Goal: Information Seeking & Learning: Learn about a topic

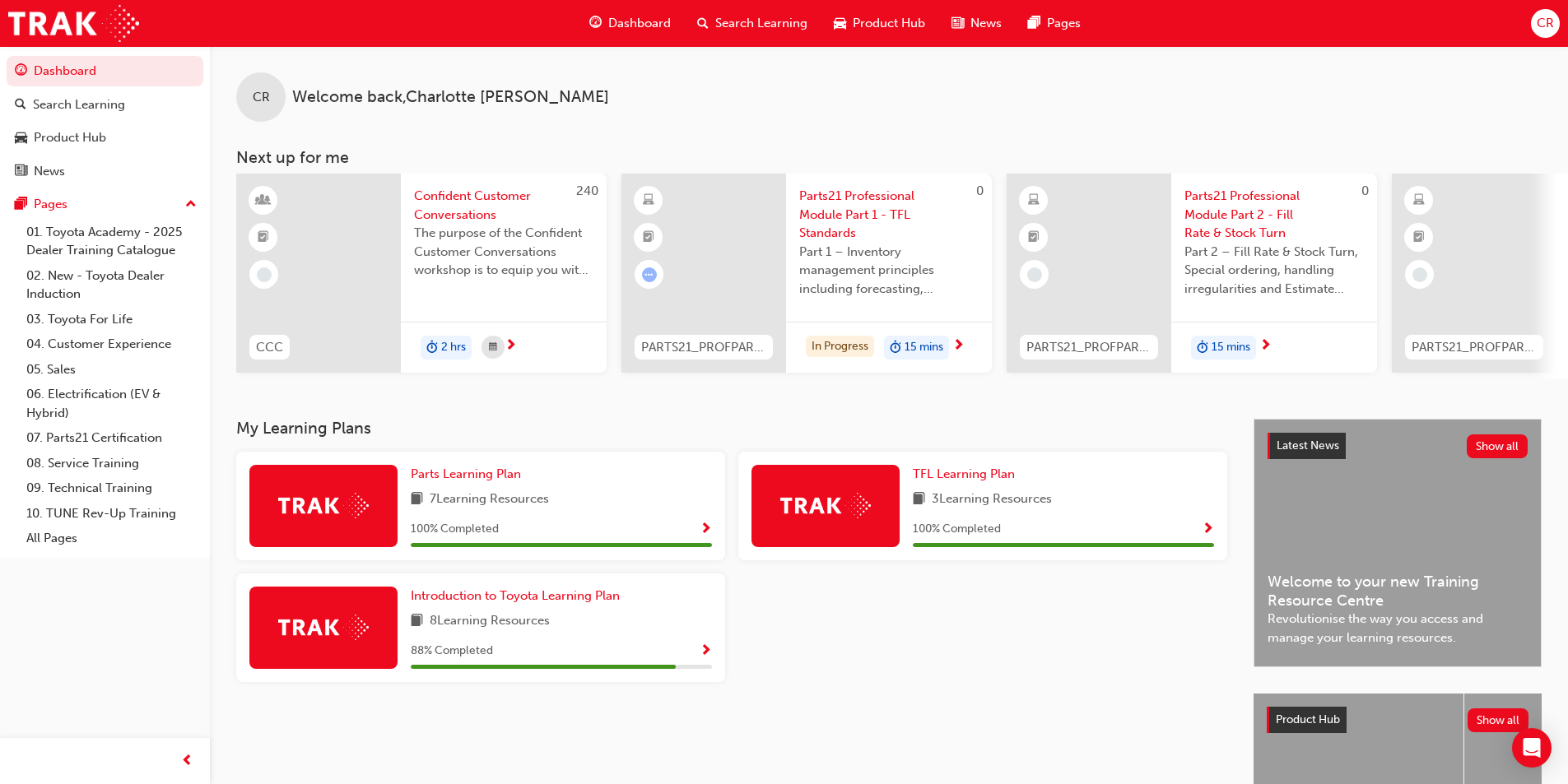
click at [881, 204] on span "Parts21 Professional Module Part 1 - TFL Standards" at bounding box center [889, 214] width 180 height 56
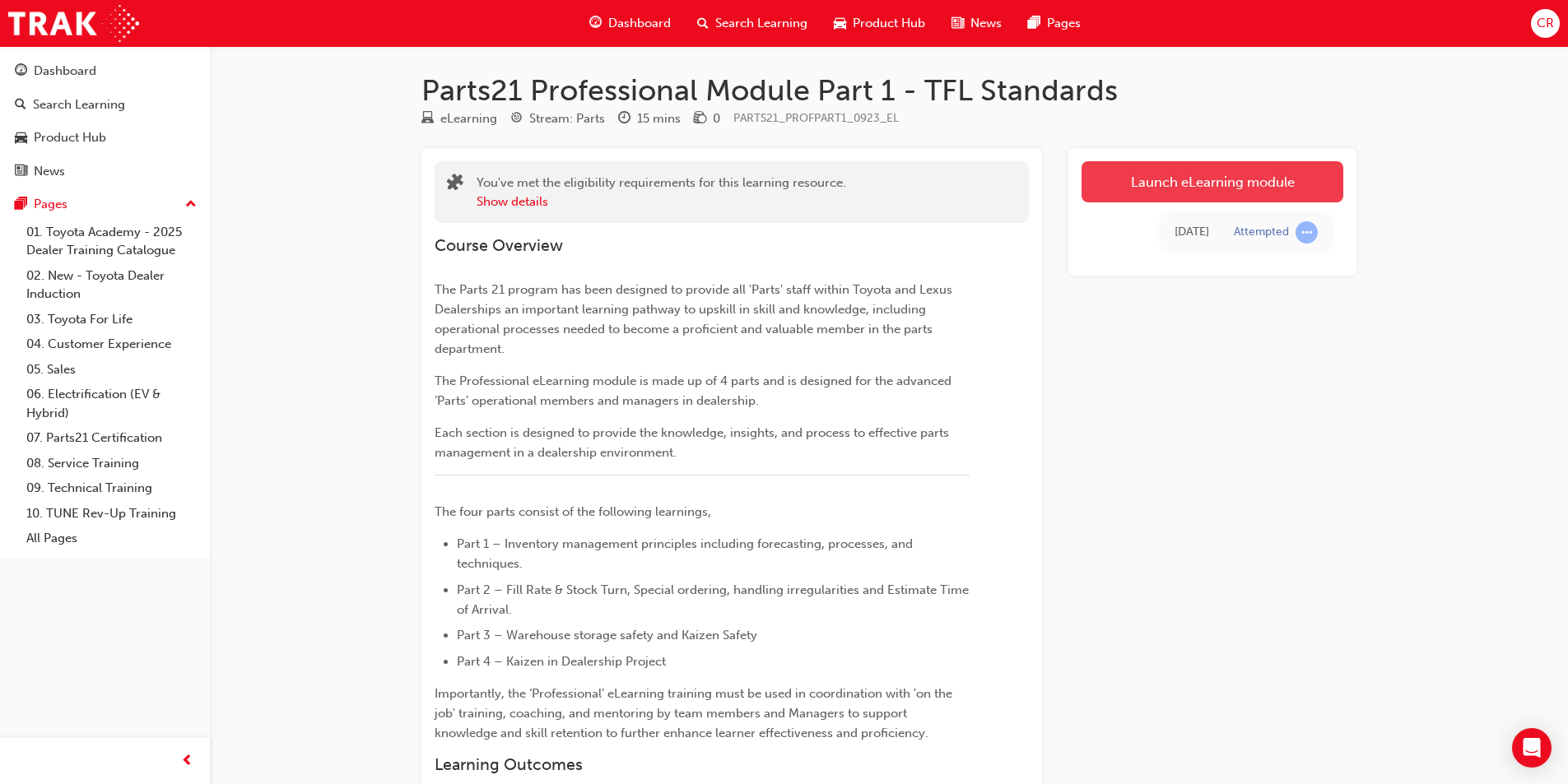
click at [1293, 193] on link "Launch eLearning module" at bounding box center [1212, 182] width 262 height 41
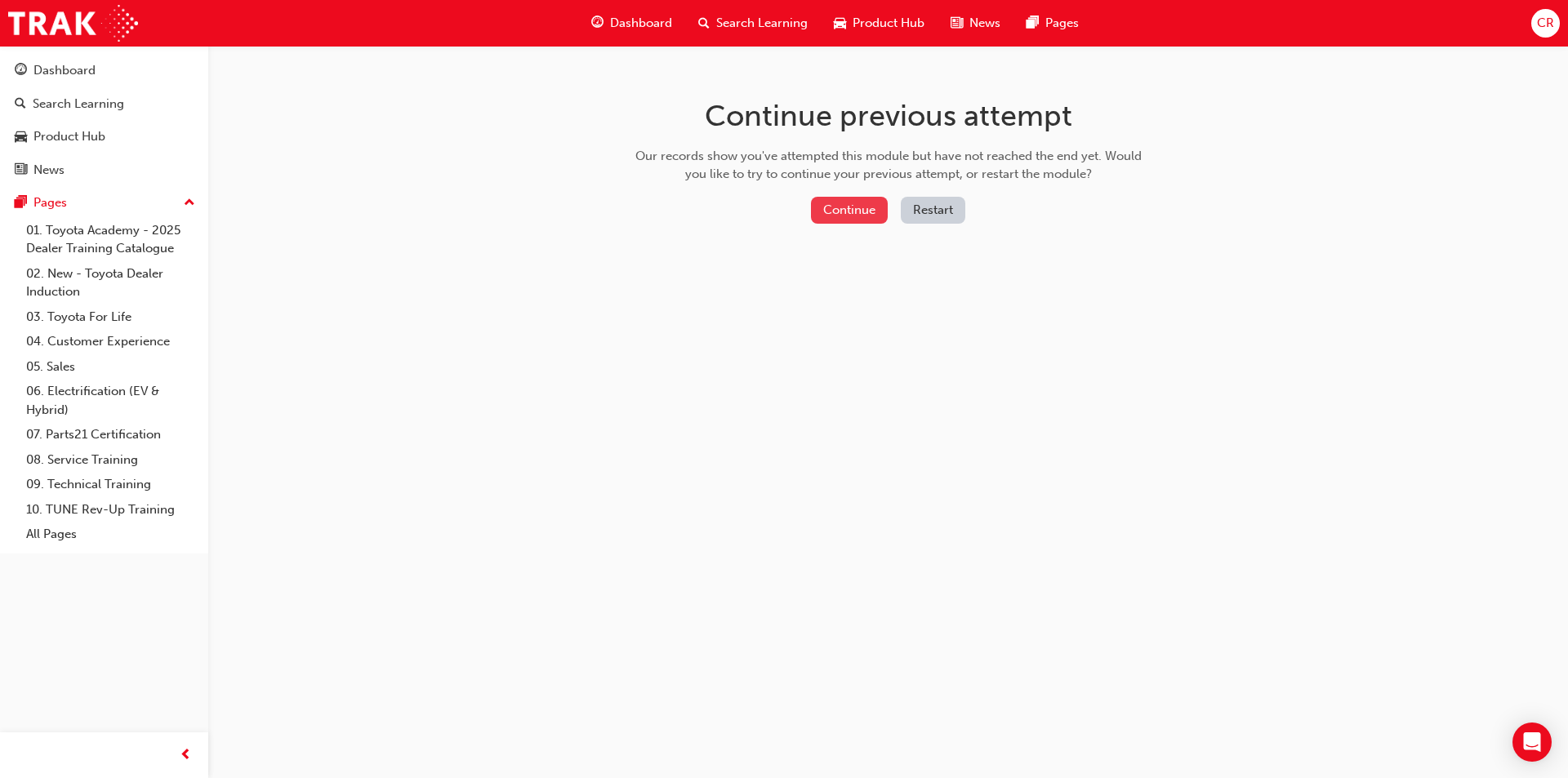
click at [871, 216] on button "Continue" at bounding box center [848, 210] width 77 height 27
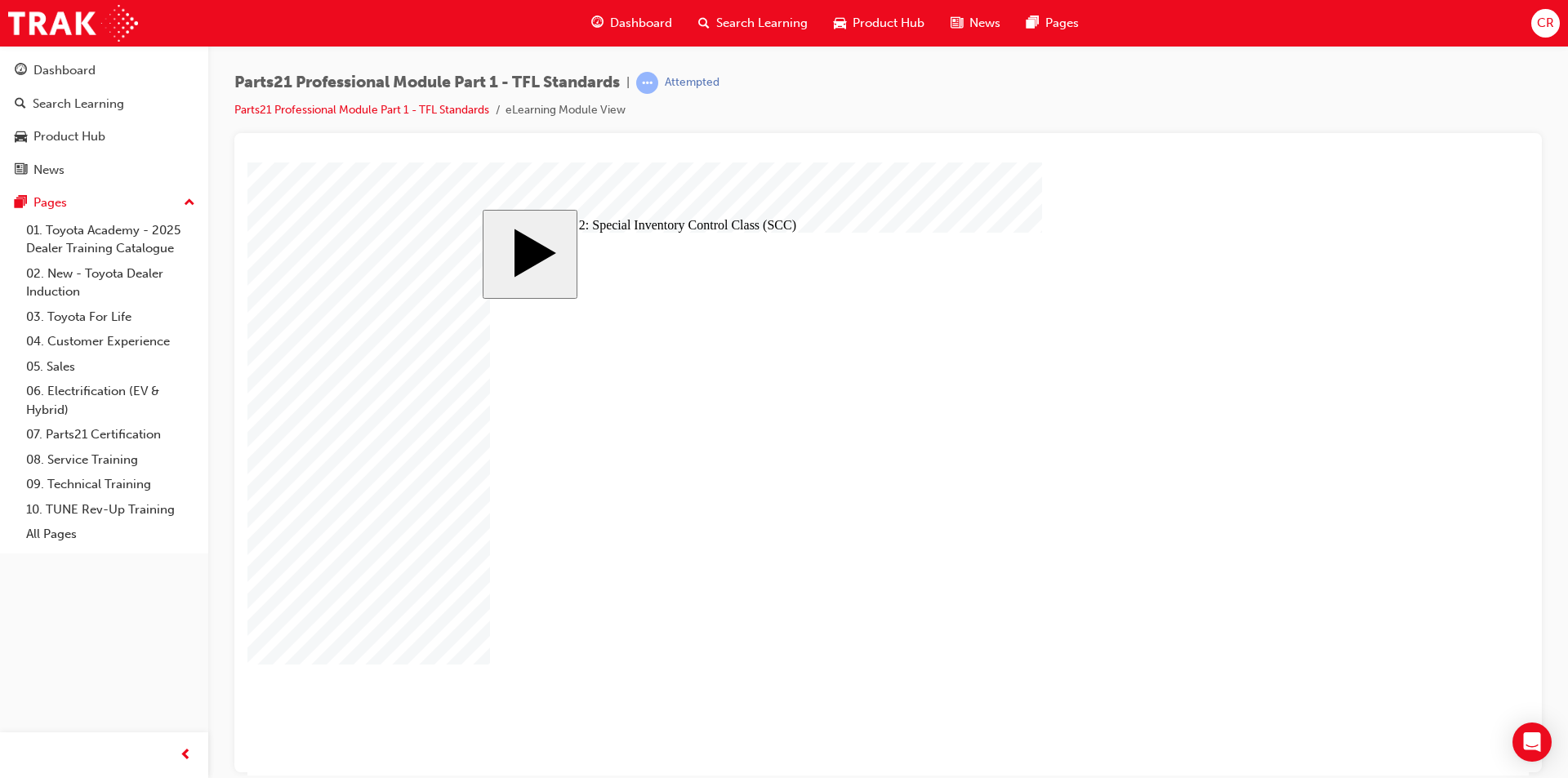
checkbox input "true"
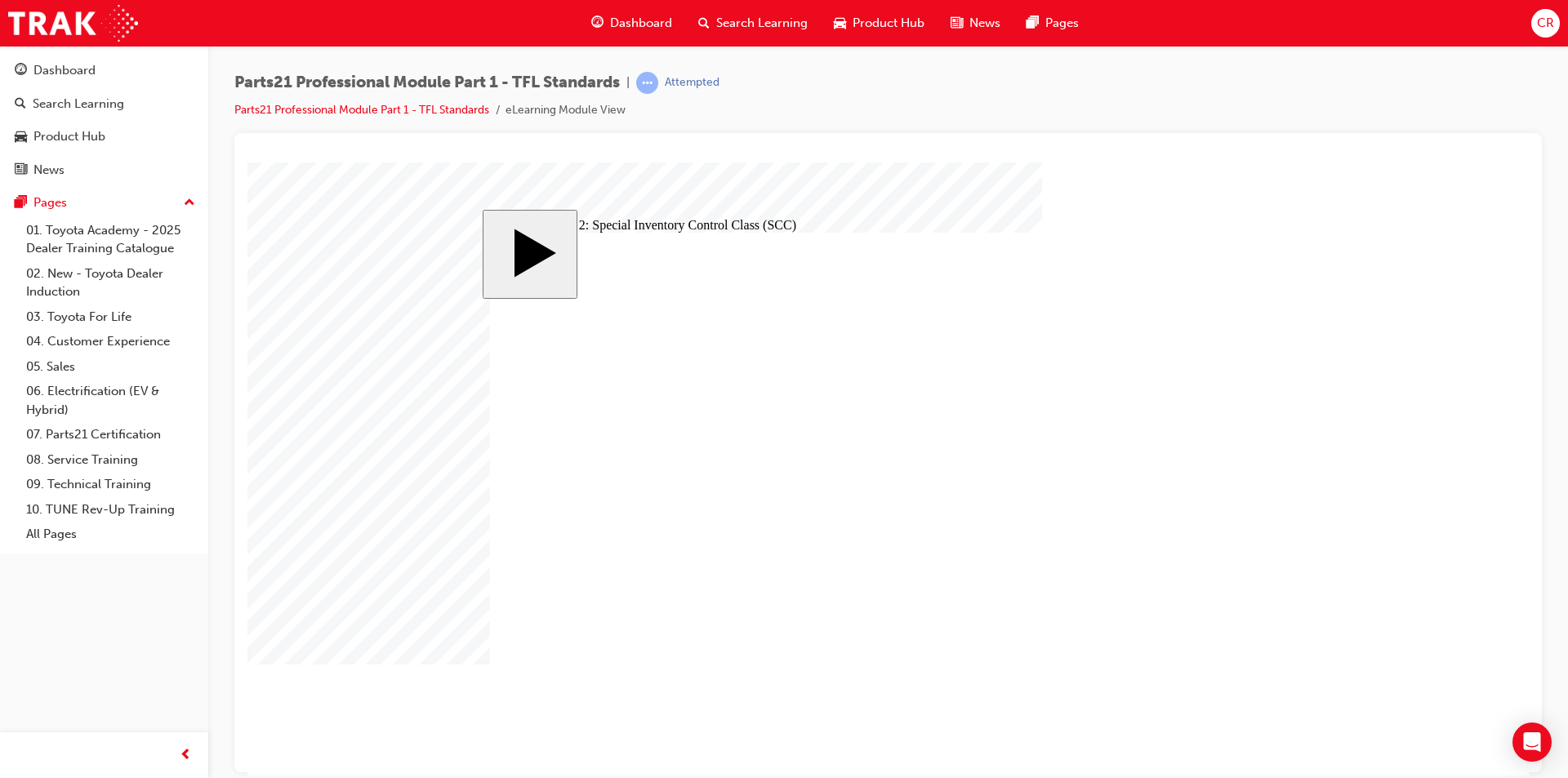
checkbox input "true"
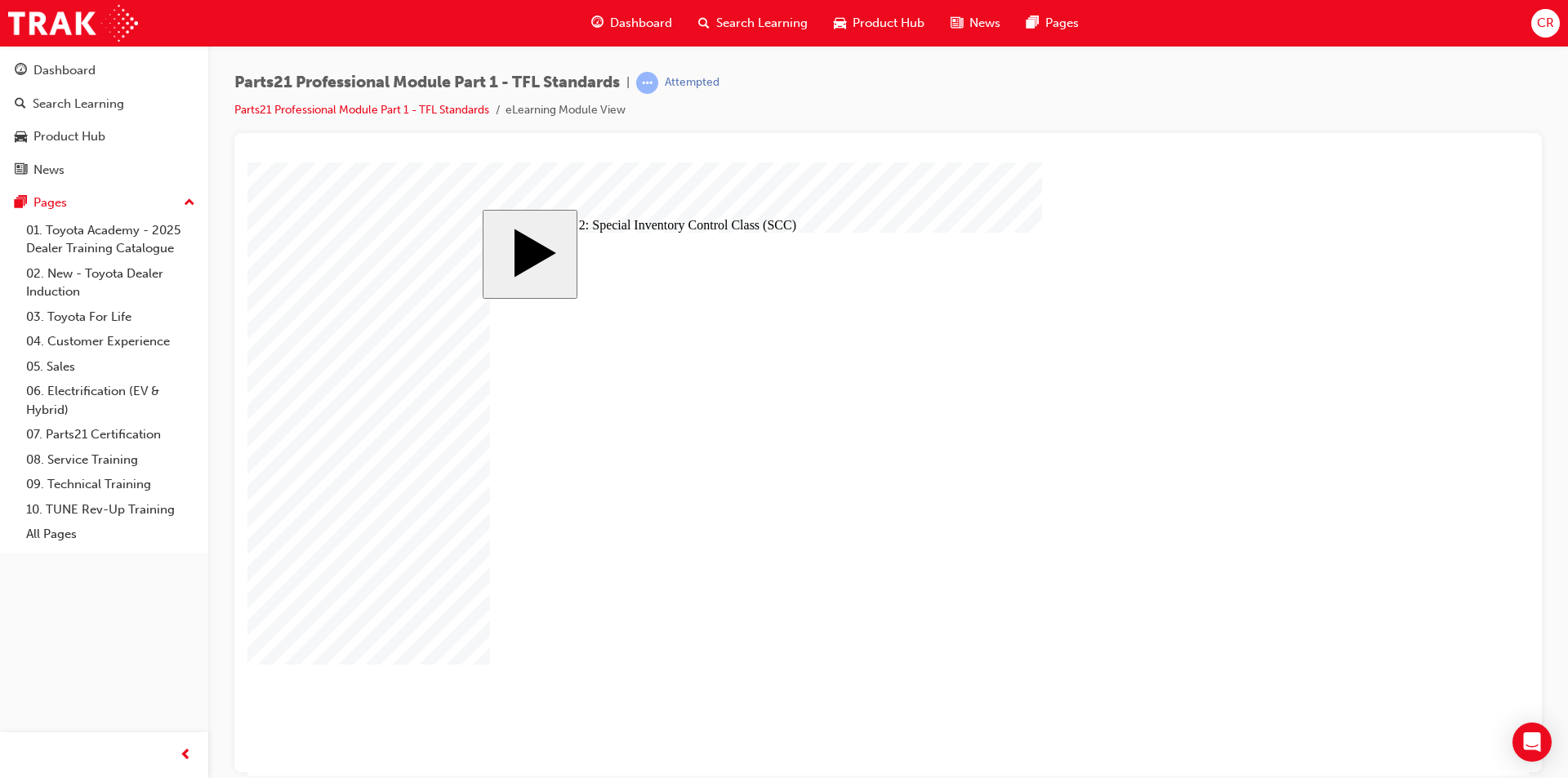
checkbox input "true"
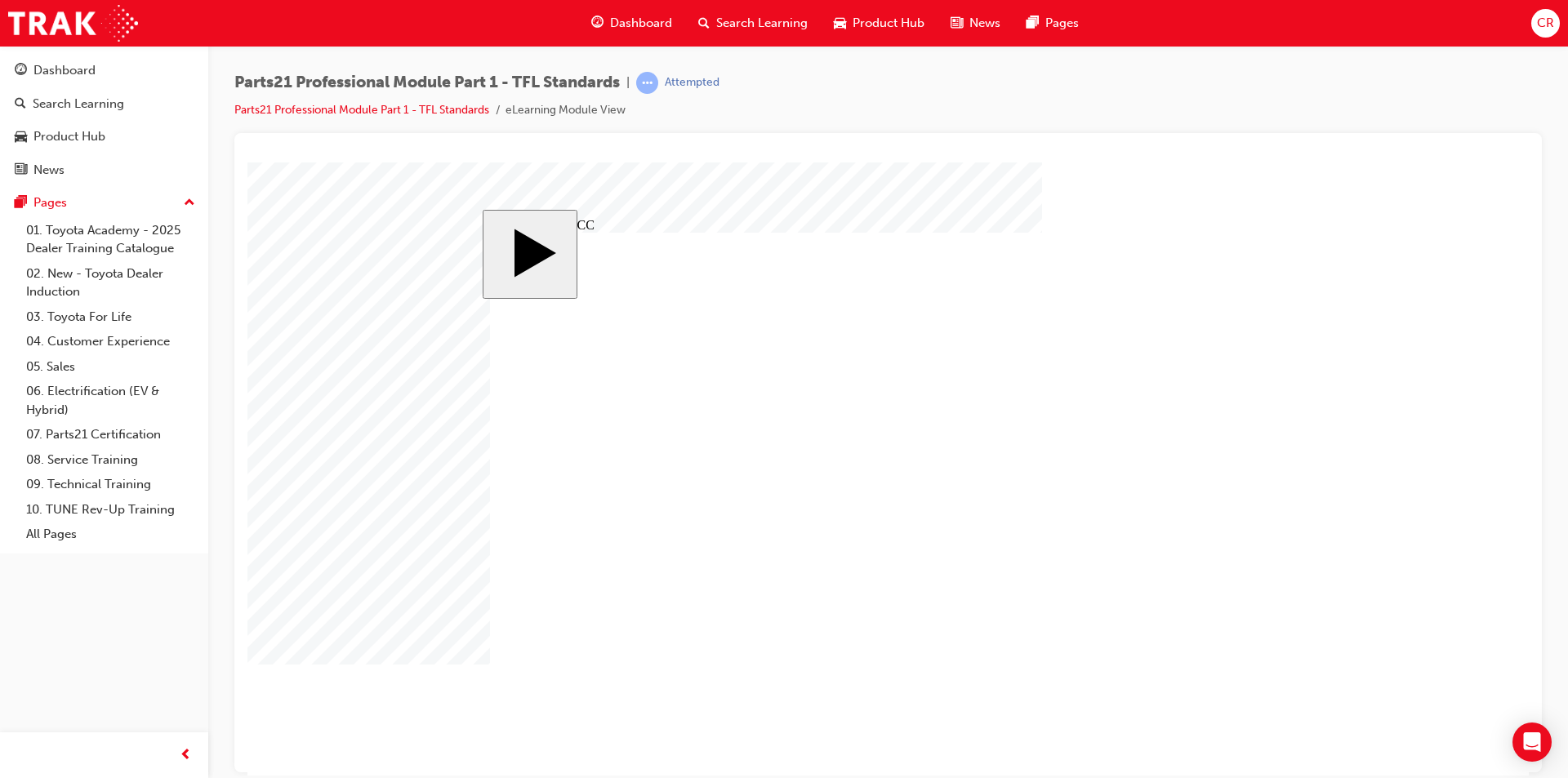
checkbox input "true"
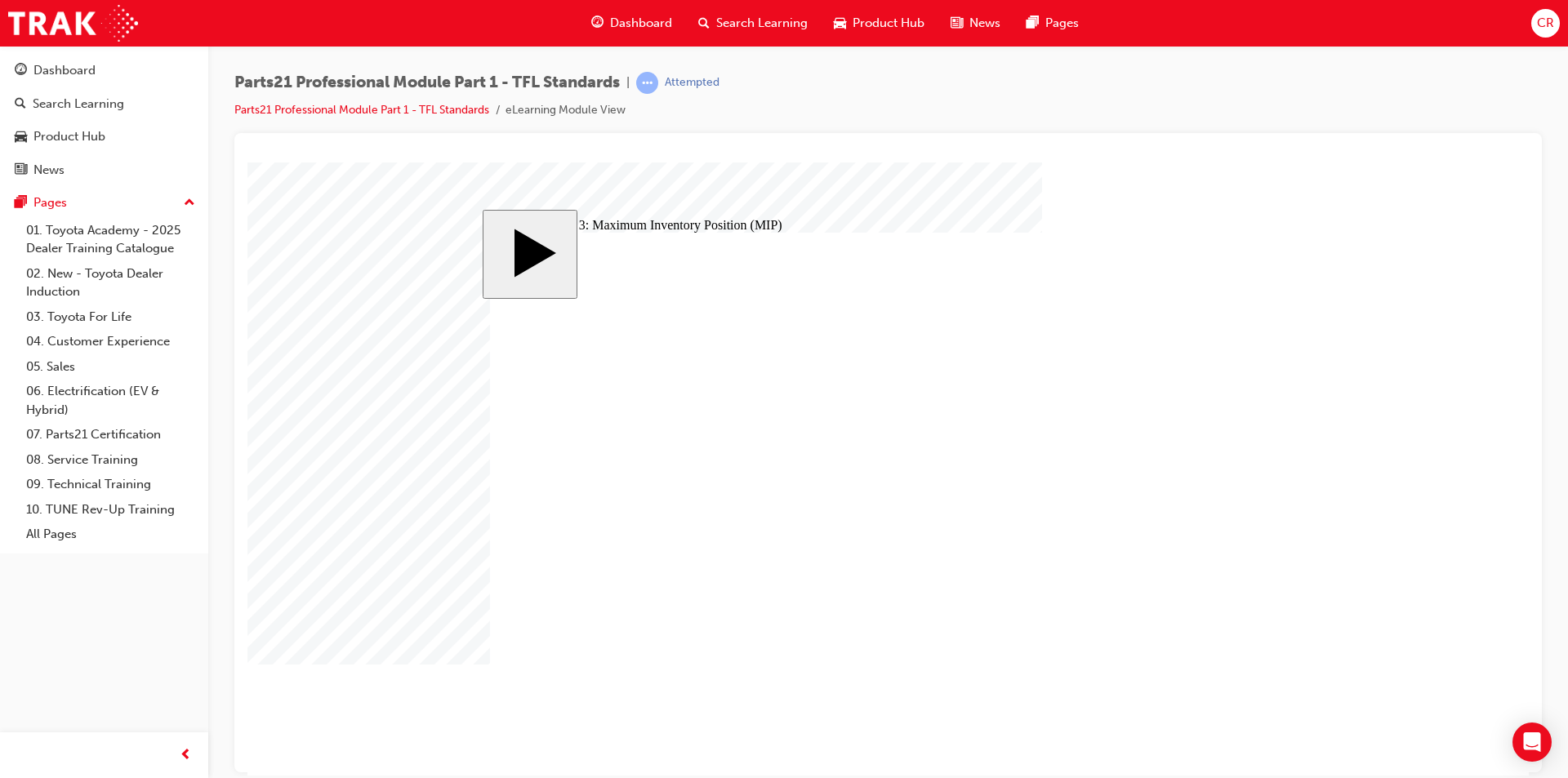
checkbox input "true"
